Goal: Information Seeking & Learning: Learn about a topic

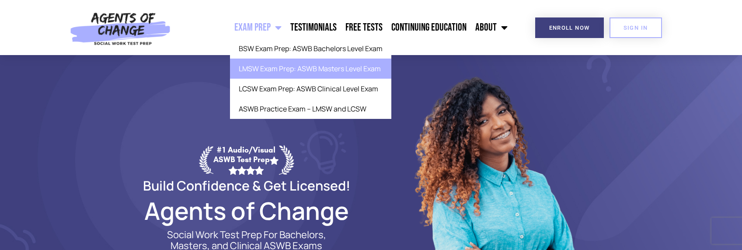
click at [284, 68] on link "LMSW Exam Prep: ASWB Masters Level Exam" at bounding box center [310, 69] width 161 height 20
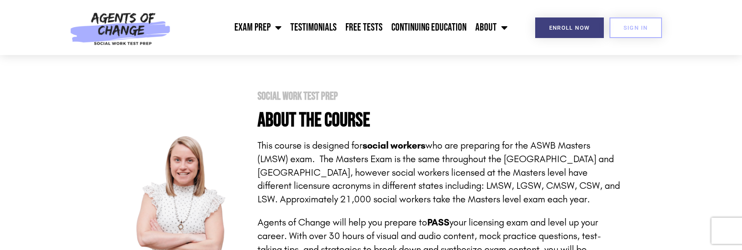
scroll to position [87, 0]
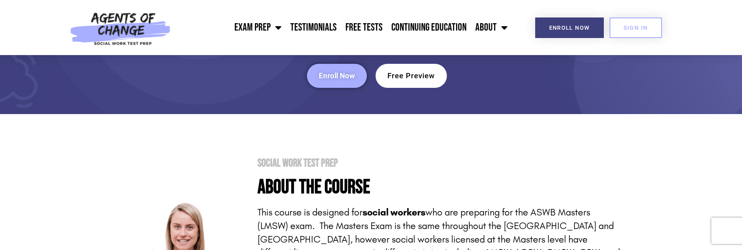
click at [412, 81] on link "Free Preview" at bounding box center [410, 76] width 71 height 24
click at [374, 24] on link "Free Tests" at bounding box center [364, 28] width 46 height 22
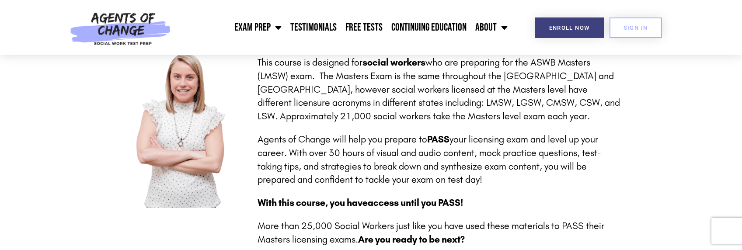
scroll to position [131, 0]
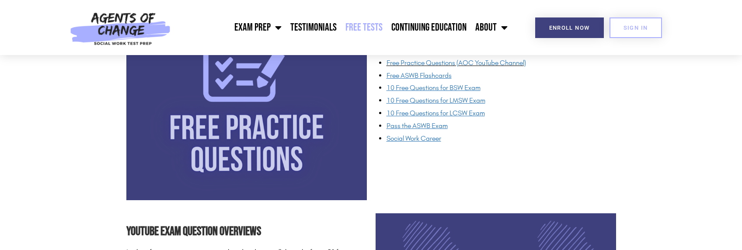
scroll to position [743, 0]
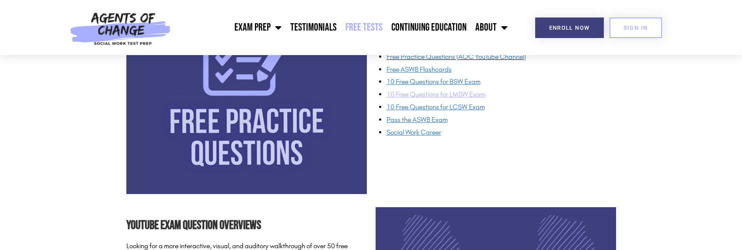
click at [437, 94] on span "10 Free Questions for LMSW Exam" at bounding box center [435, 94] width 99 height 8
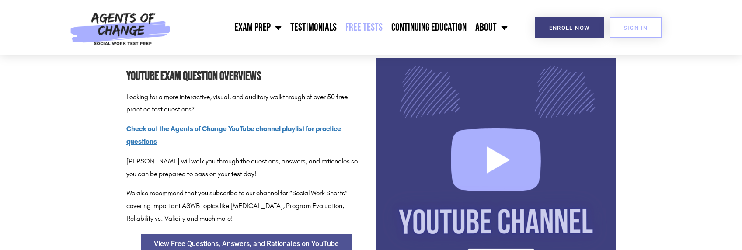
scroll to position [874, 0]
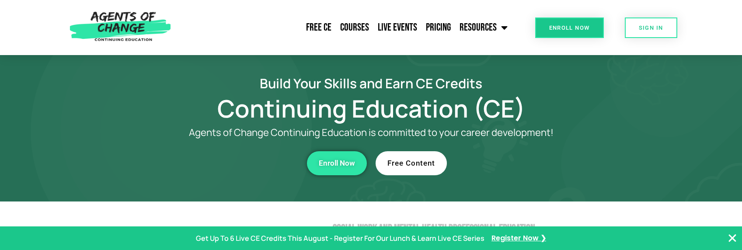
click at [416, 162] on span "Free Content" at bounding box center [411, 162] width 48 height 7
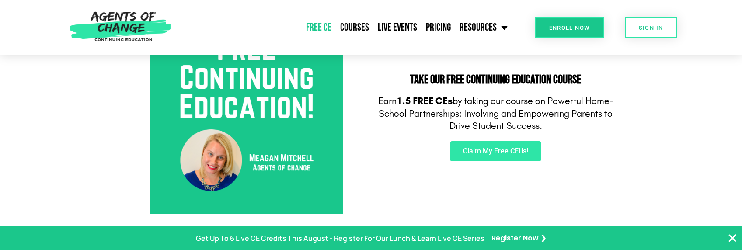
scroll to position [350, 0]
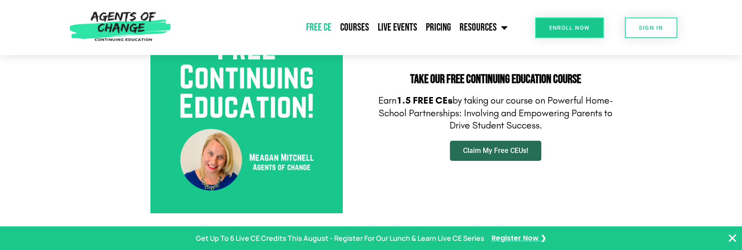
click at [492, 149] on span "Claim My Free CEUs!" at bounding box center [495, 150] width 65 height 7
